Goal: Information Seeking & Learning: Understand process/instructions

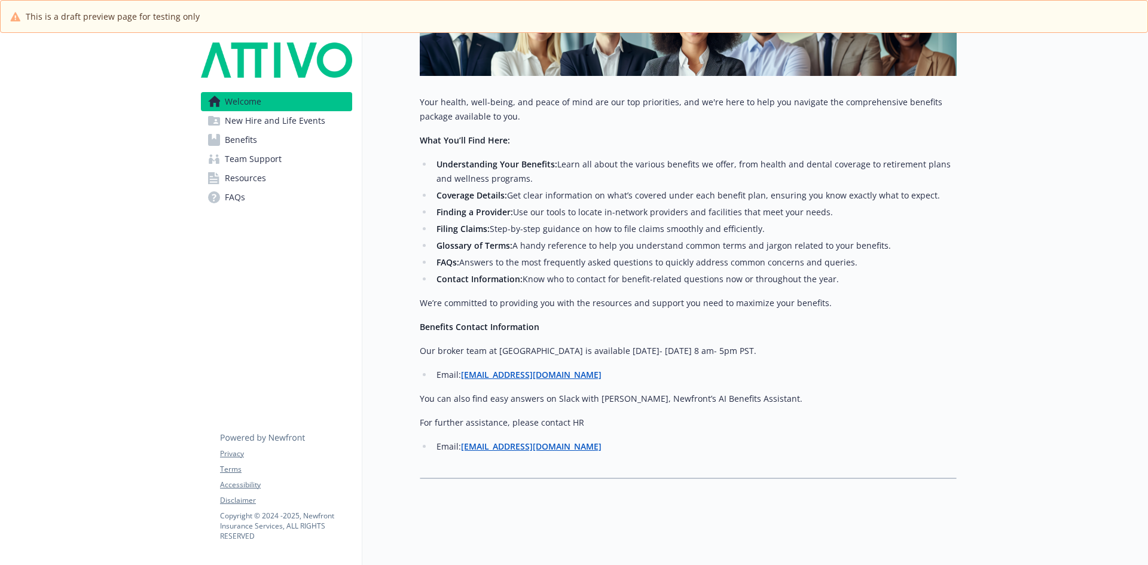
scroll to position [250, 0]
click at [282, 122] on span "New Hire and Life Events" at bounding box center [275, 120] width 100 height 19
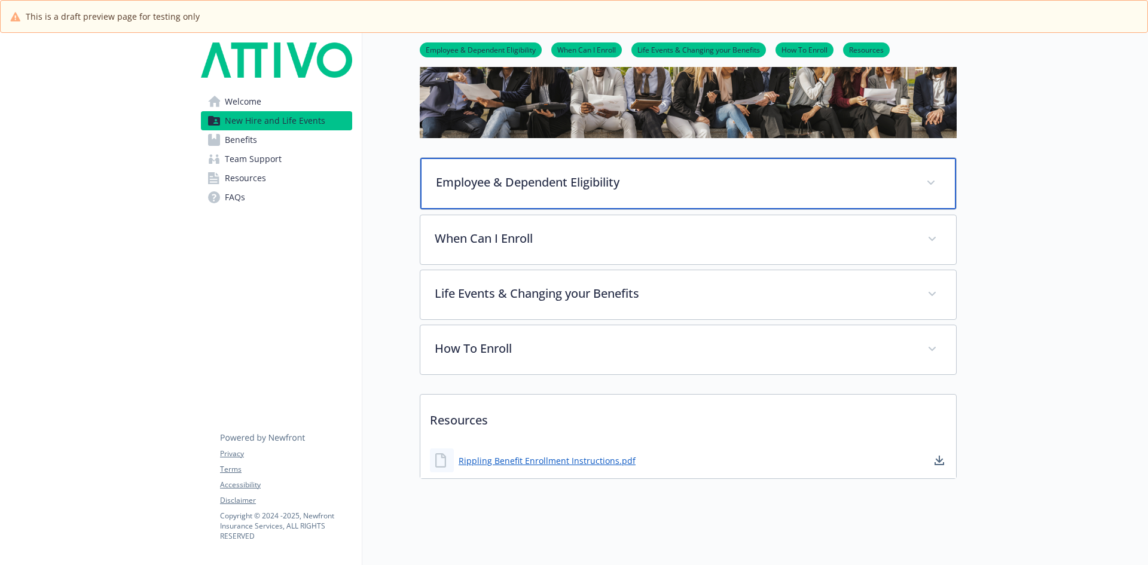
scroll to position [114, 0]
click at [500, 178] on p "Employee & Dependent Eligibility" at bounding box center [674, 182] width 476 height 18
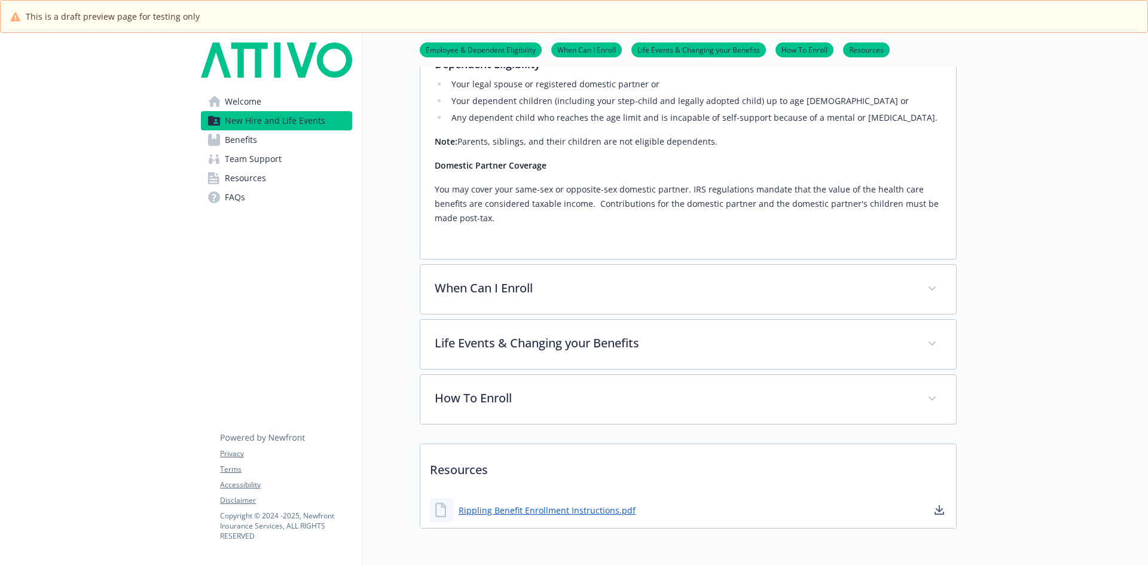
scroll to position [353, 0]
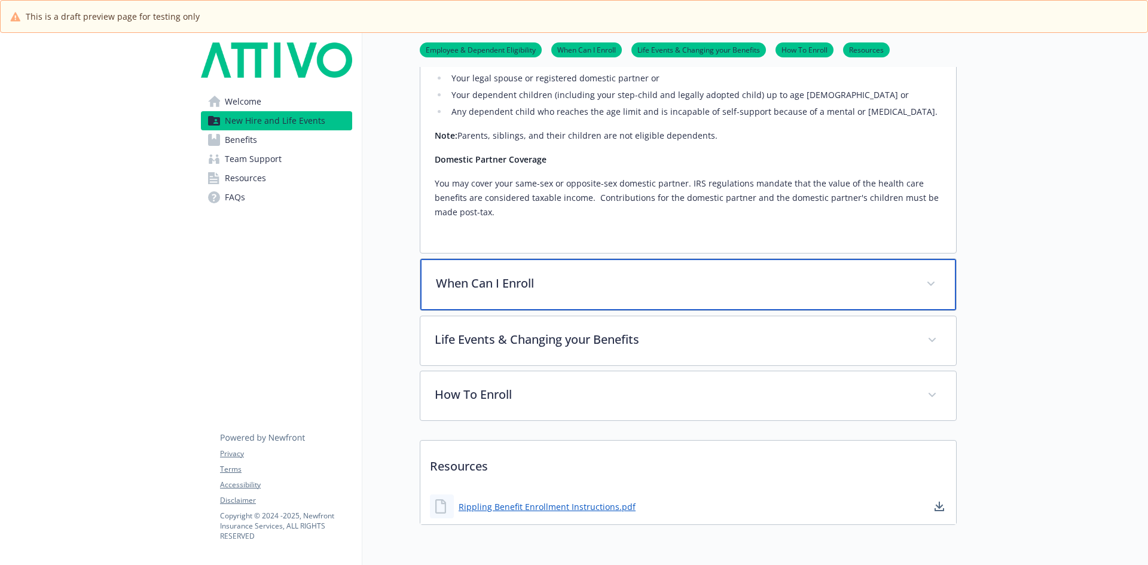
click at [549, 275] on p "When Can I Enroll" at bounding box center [674, 284] width 476 height 18
